Goal: Book appointment/travel/reservation

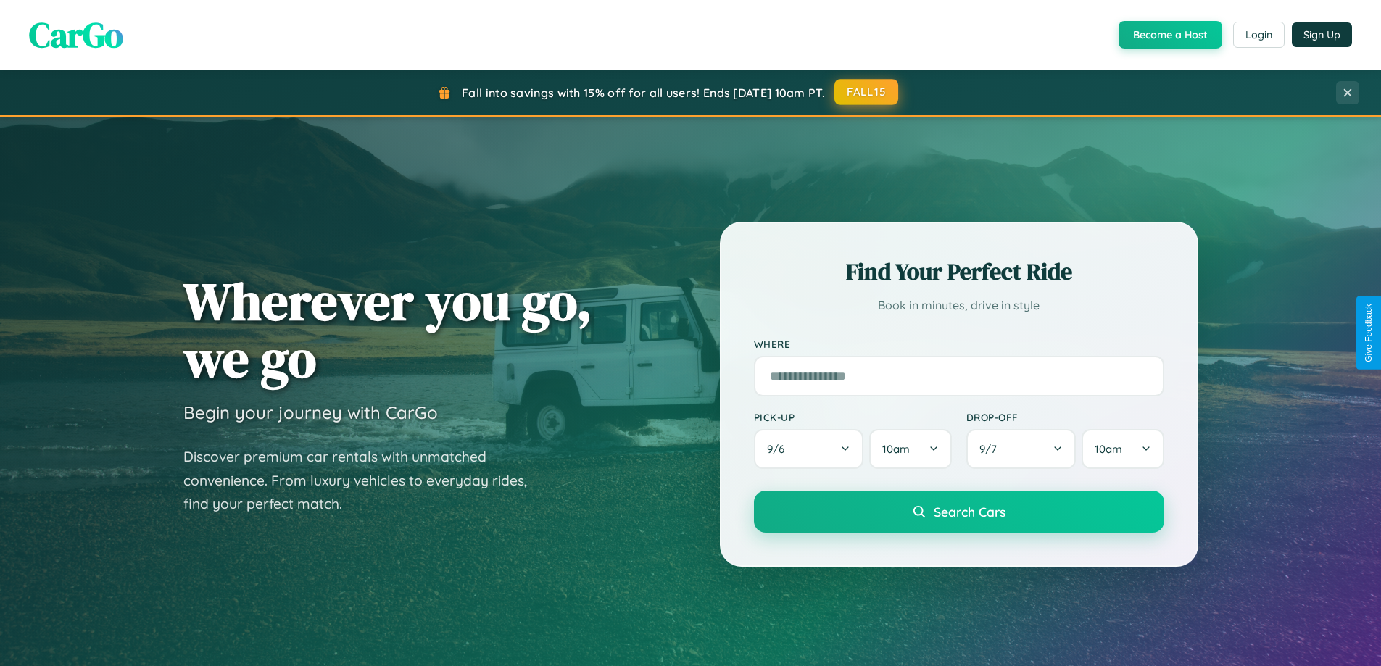
click at [867, 92] on button "FALL15" at bounding box center [866, 92] width 64 height 26
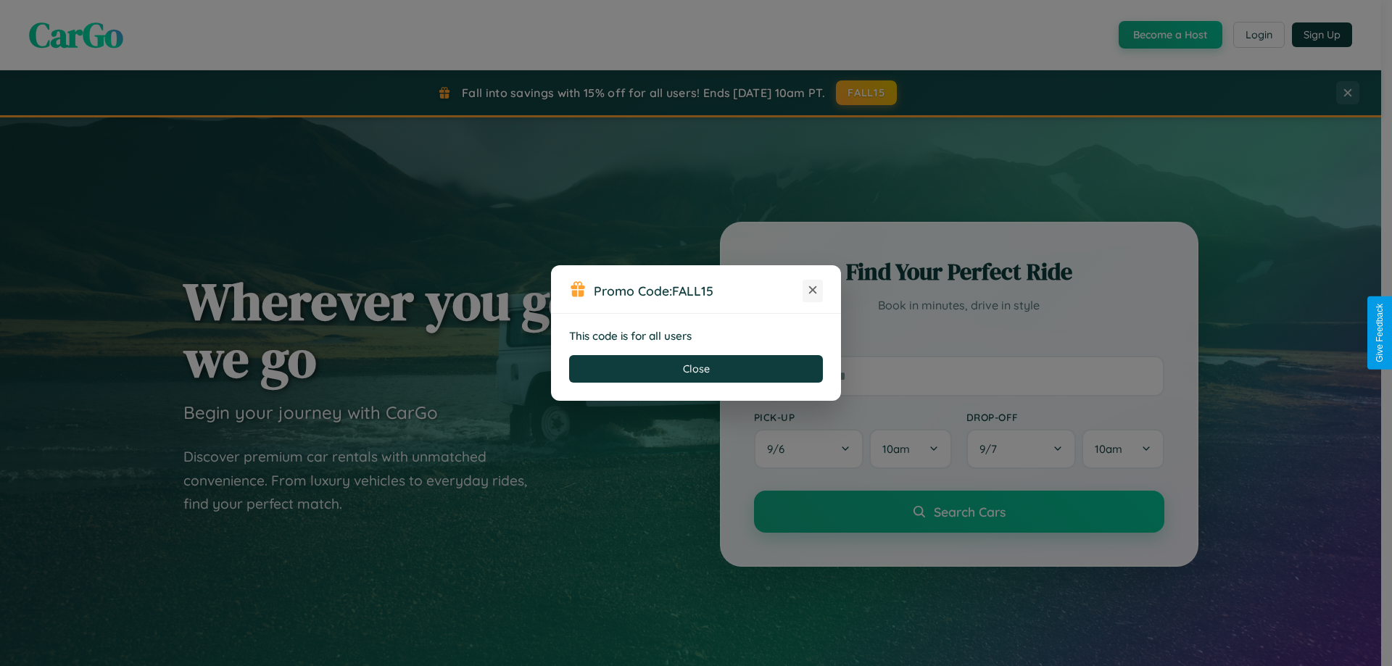
click at [813, 291] on icon at bounding box center [812, 290] width 14 height 14
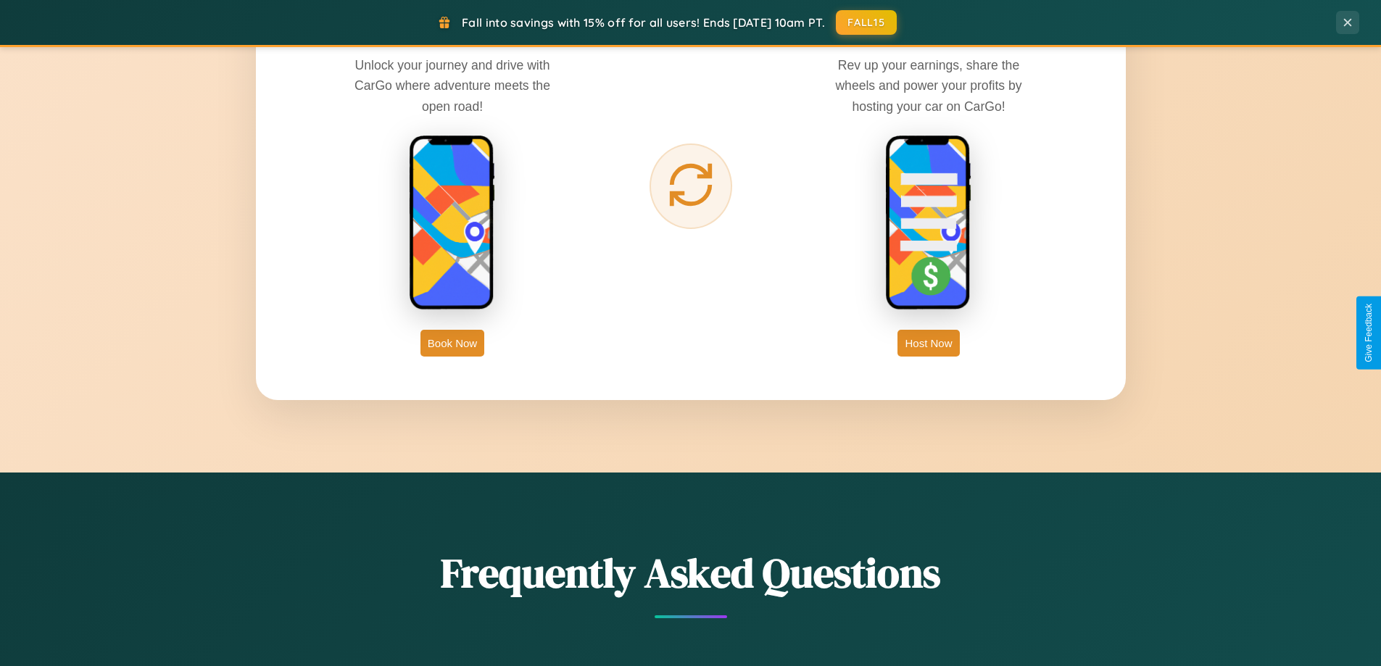
scroll to position [2329, 0]
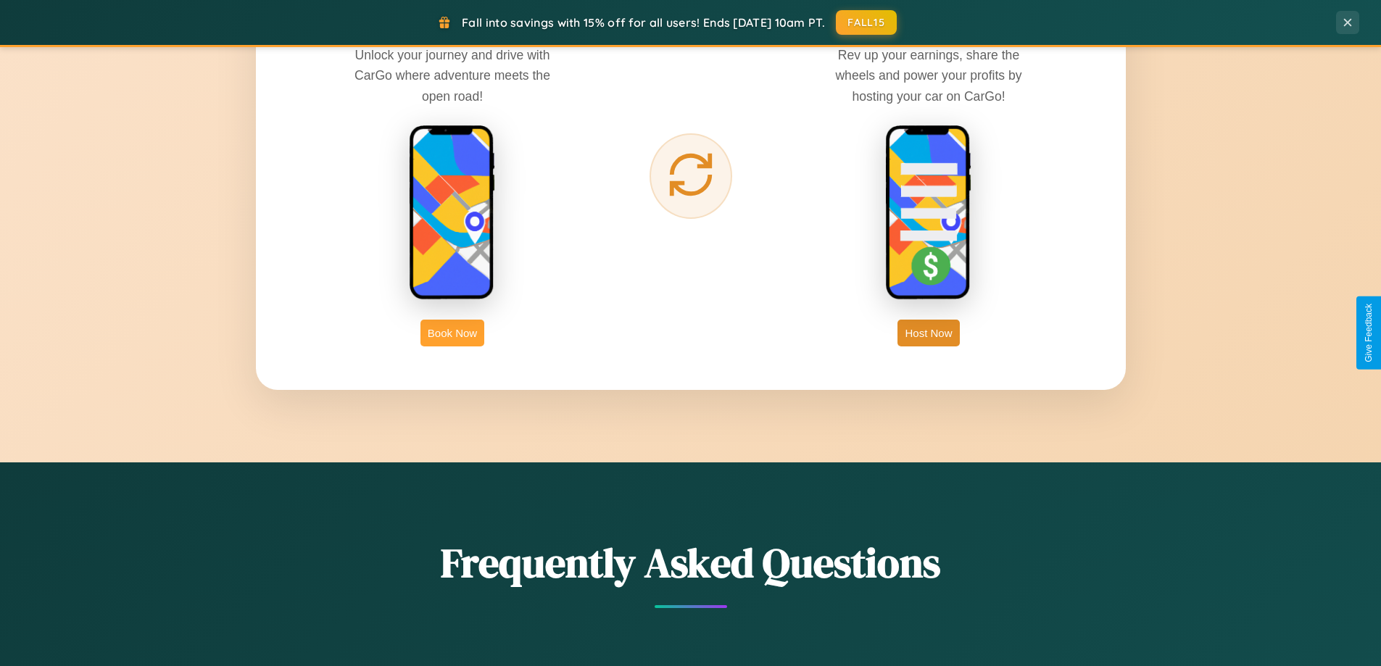
click at [452, 333] on button "Book Now" at bounding box center [452, 333] width 64 height 27
